Goal: Task Accomplishment & Management: Manage account settings

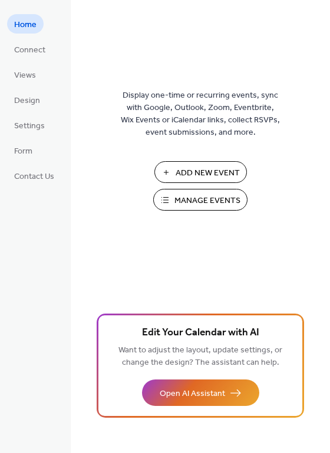
click at [191, 197] on span "Manage Events" at bounding box center [207, 201] width 66 height 12
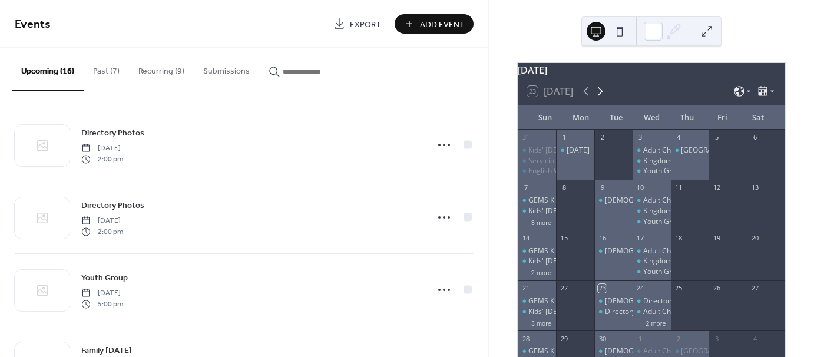
click at [600, 96] on icon at bounding box center [600, 91] width 5 height 9
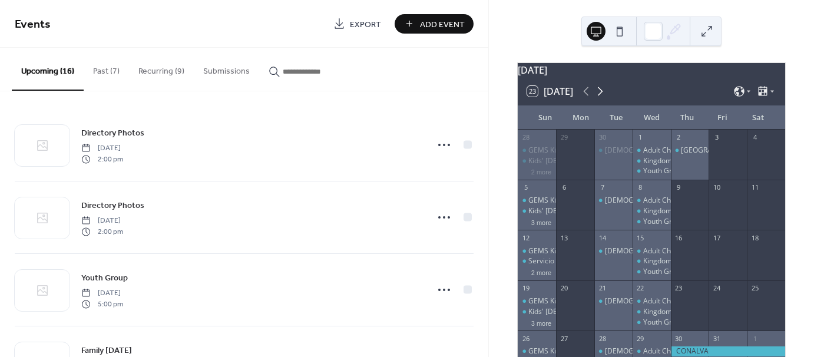
click at [600, 96] on icon at bounding box center [600, 91] width 5 height 9
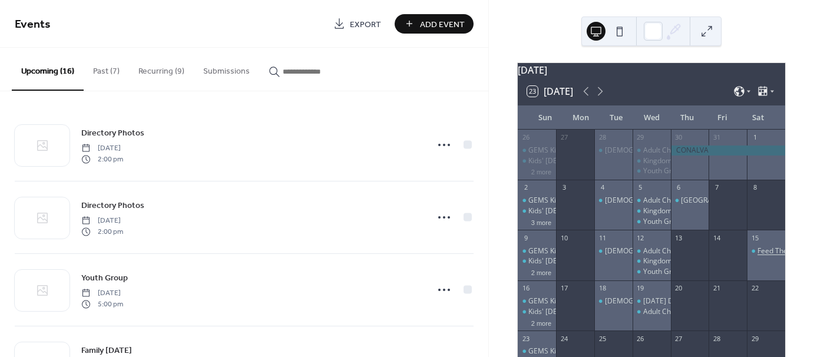
click at [757, 256] on div "Feed The Need Car Show" at bounding box center [798, 251] width 82 height 10
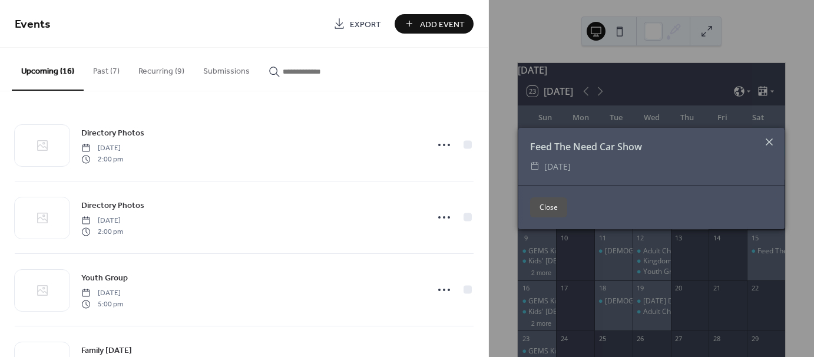
click at [772, 140] on icon at bounding box center [769, 142] width 14 height 14
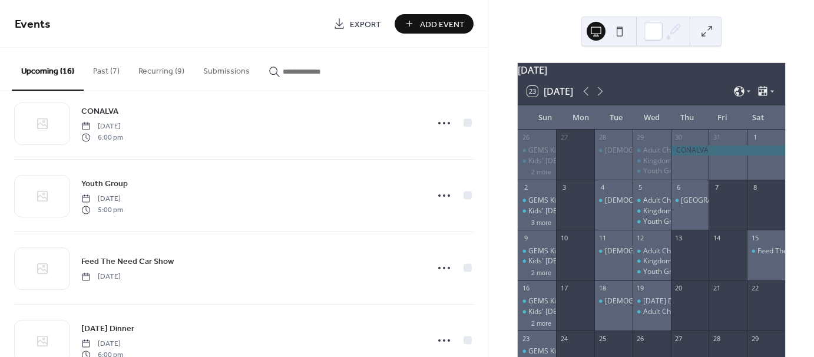
scroll to position [412, 0]
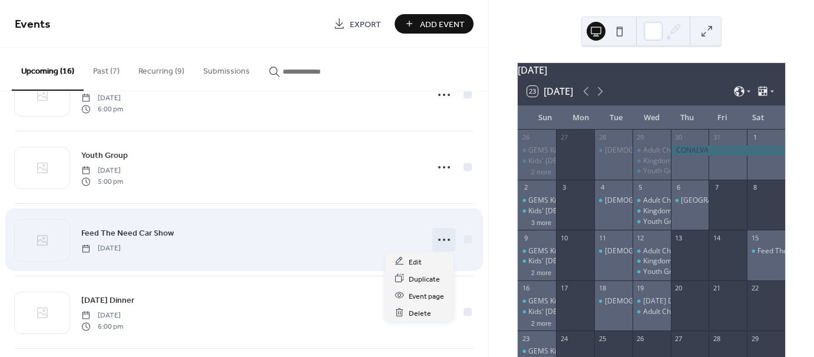
click at [442, 237] on icon at bounding box center [443, 239] width 19 height 19
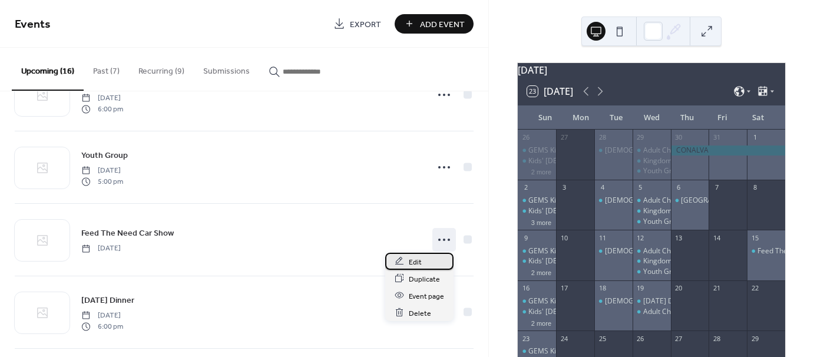
click at [427, 257] on div "Edit" at bounding box center [419, 261] width 68 height 17
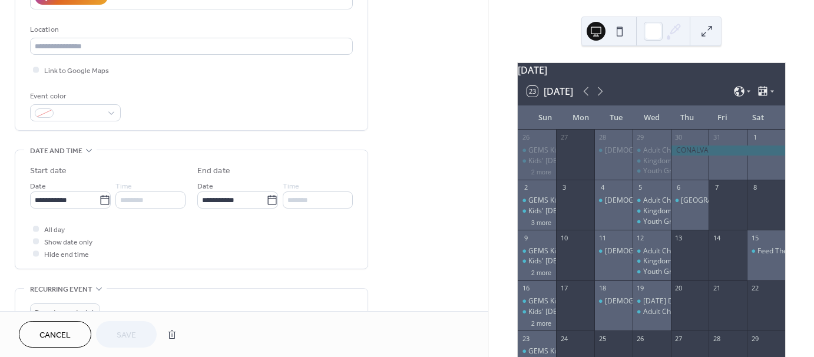
scroll to position [235, 0]
click at [99, 195] on icon at bounding box center [105, 199] width 12 height 12
click at [99, 195] on input "**********" at bounding box center [64, 198] width 69 height 17
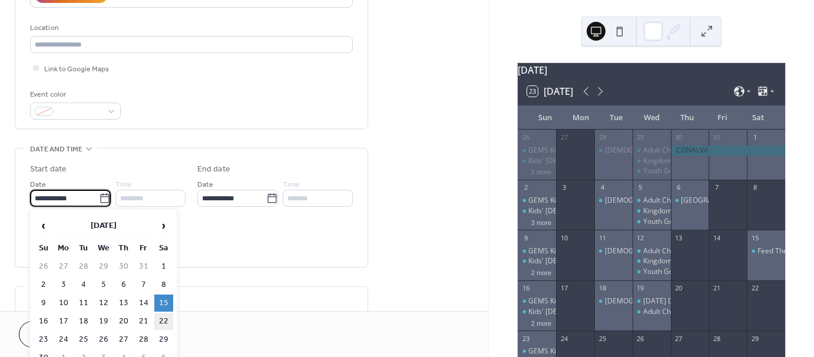
click at [162, 317] on td "22" at bounding box center [163, 321] width 19 height 17
type input "**********"
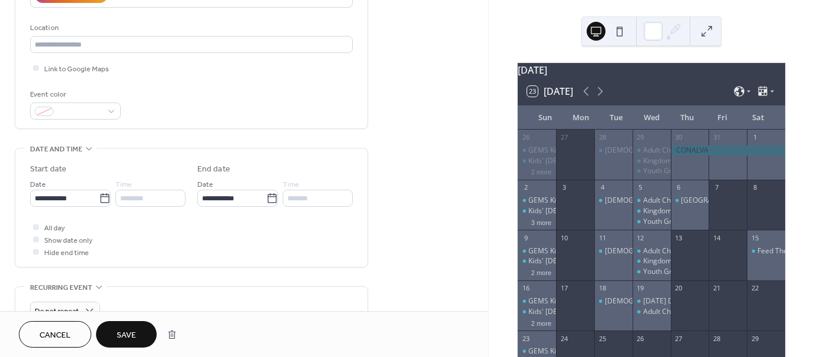
click at [128, 326] on button "Save" at bounding box center [126, 334] width 61 height 26
